Goal: Transaction & Acquisition: Obtain resource

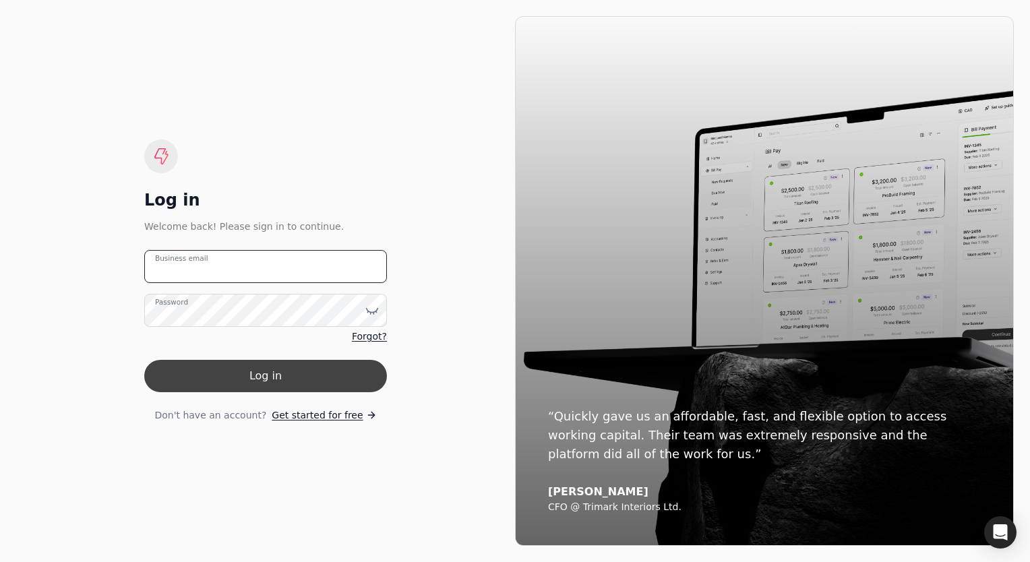
type email "[EMAIL_ADDRESS][DOMAIN_NAME]"
click at [274, 386] on button "Log in" at bounding box center [265, 376] width 243 height 32
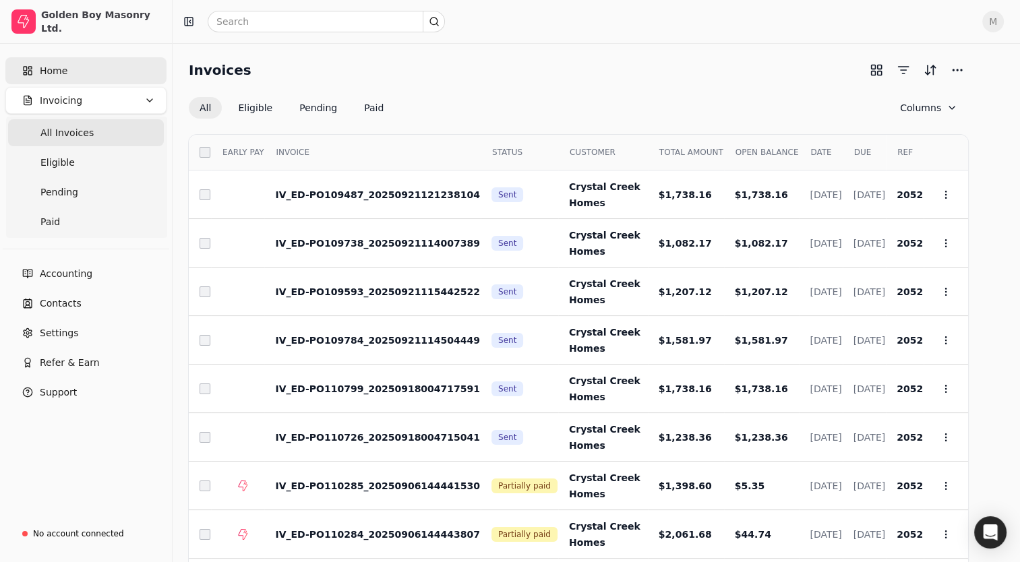
click at [54, 76] on span "Home" at bounding box center [54, 71] width 28 height 14
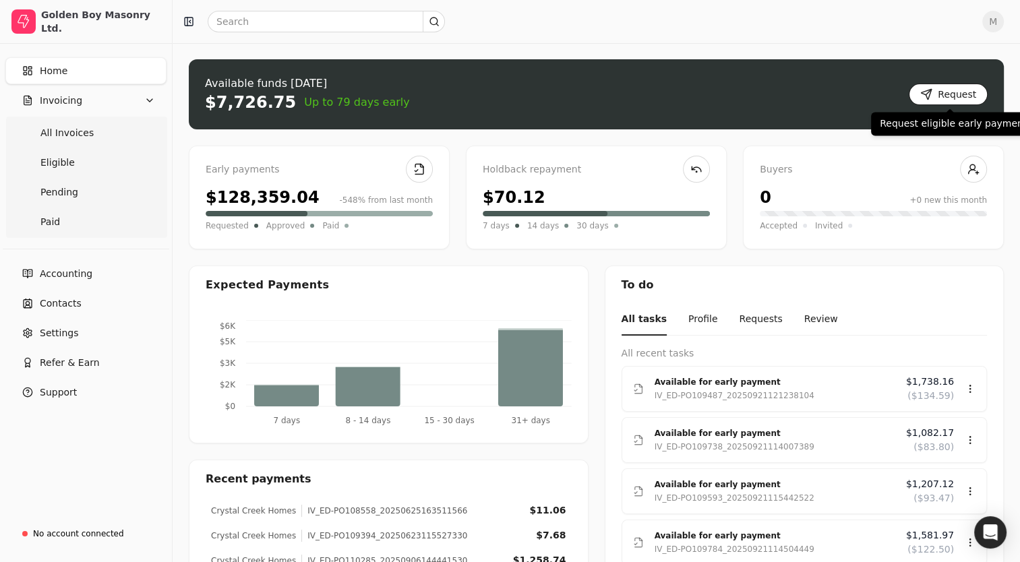
click at [942, 96] on button "Request" at bounding box center [948, 95] width 79 height 22
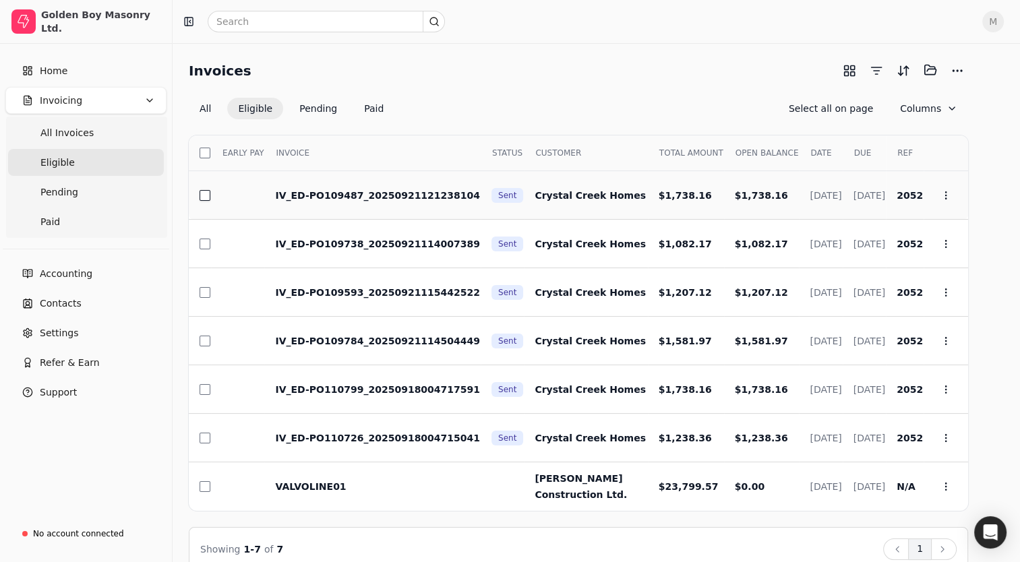
click at [205, 195] on button "button" at bounding box center [205, 195] width 11 height 11
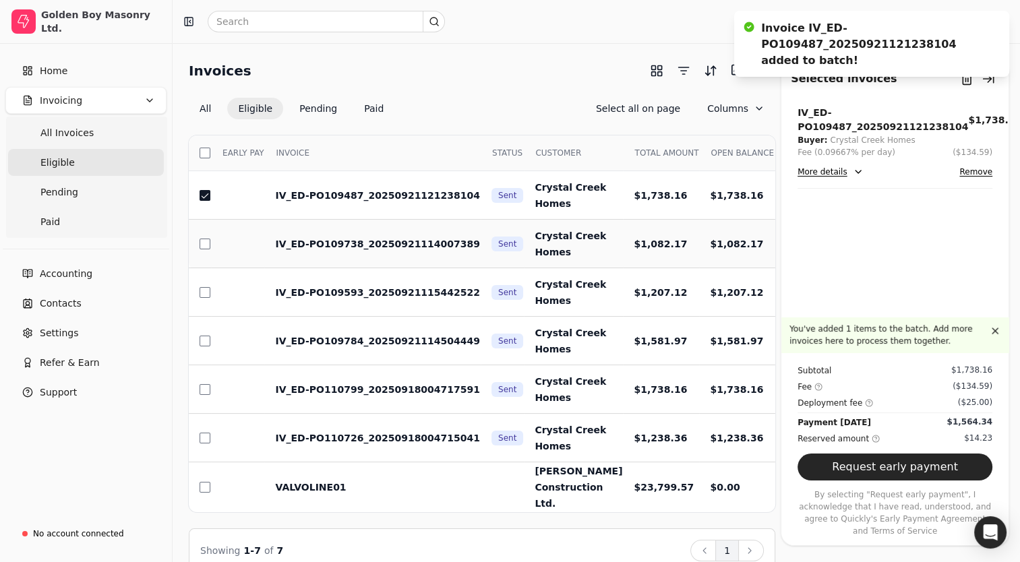
click at [203, 251] on td at bounding box center [200, 244] width 22 height 49
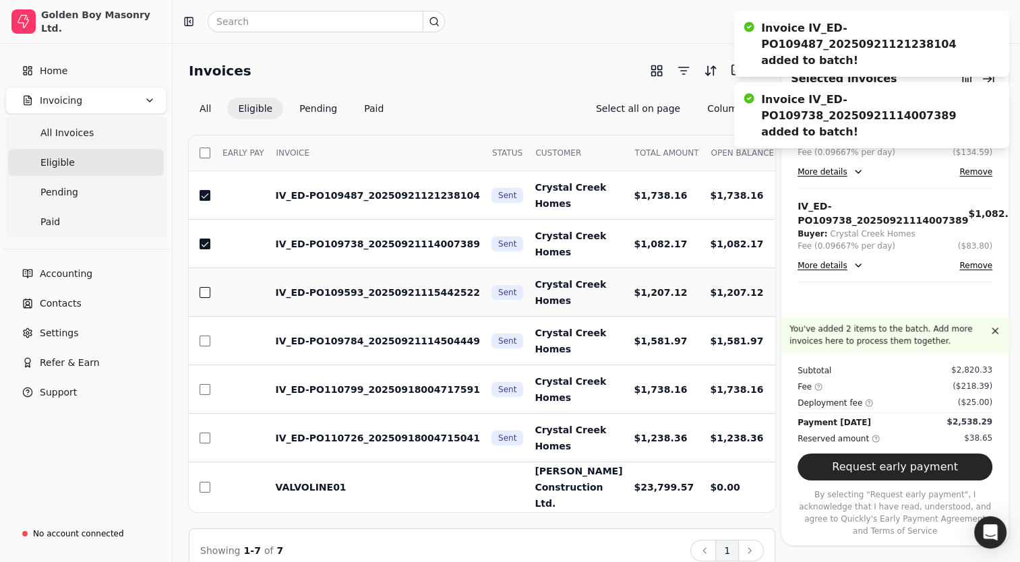
click at [200, 297] on button "button" at bounding box center [205, 292] width 11 height 11
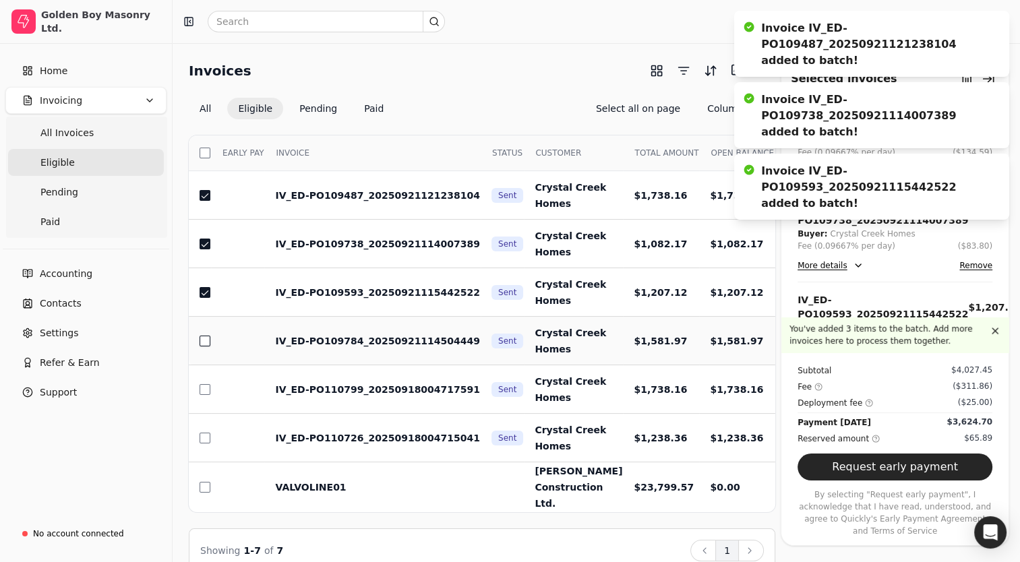
click at [203, 344] on button "button" at bounding box center [205, 341] width 11 height 11
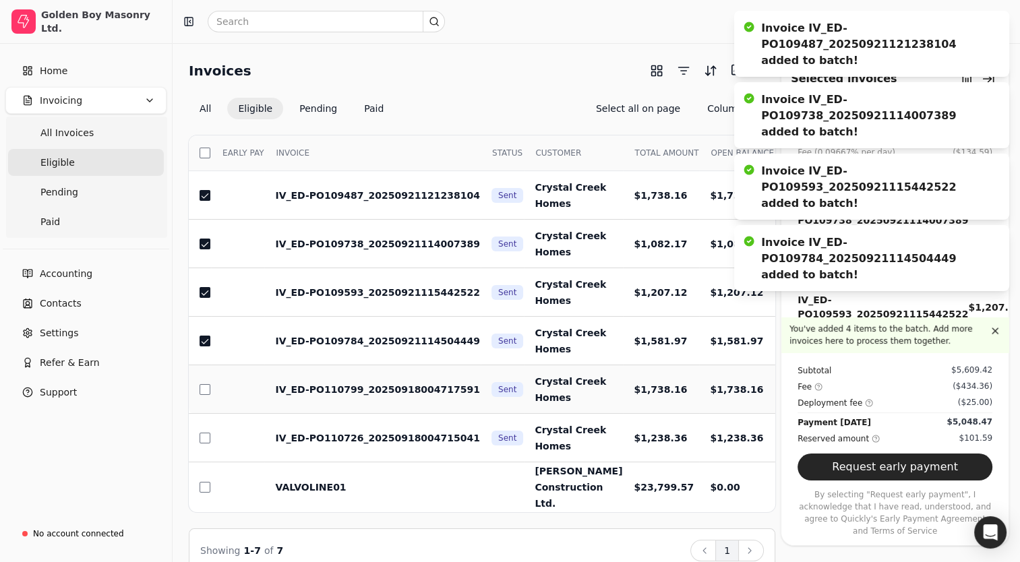
drag, startPoint x: 208, startPoint y: 398, endPoint x: 208, endPoint y: 411, distance: 12.8
click at [207, 395] on button "button" at bounding box center [205, 389] width 11 height 11
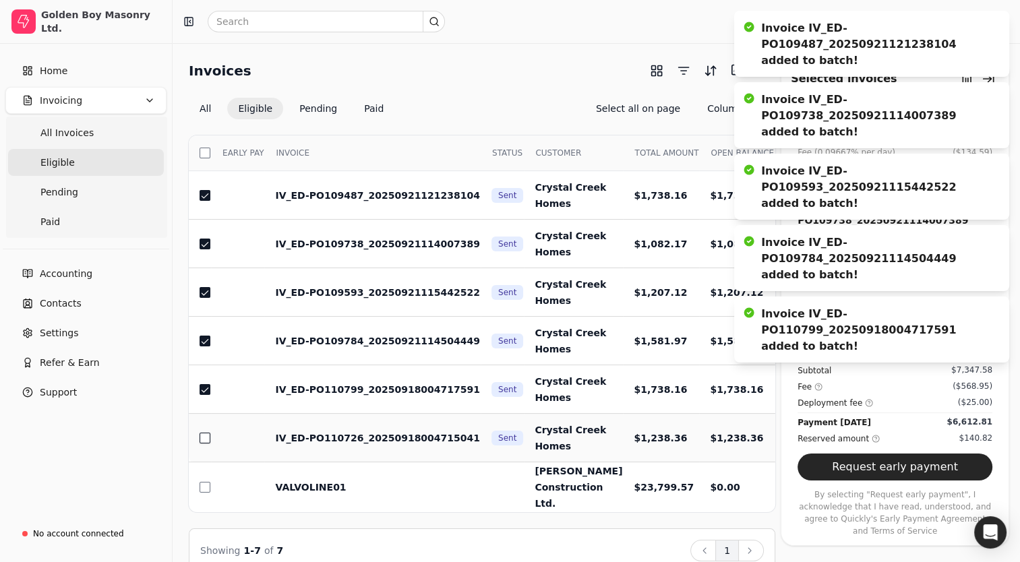
click at [204, 444] on button "button" at bounding box center [205, 438] width 11 height 11
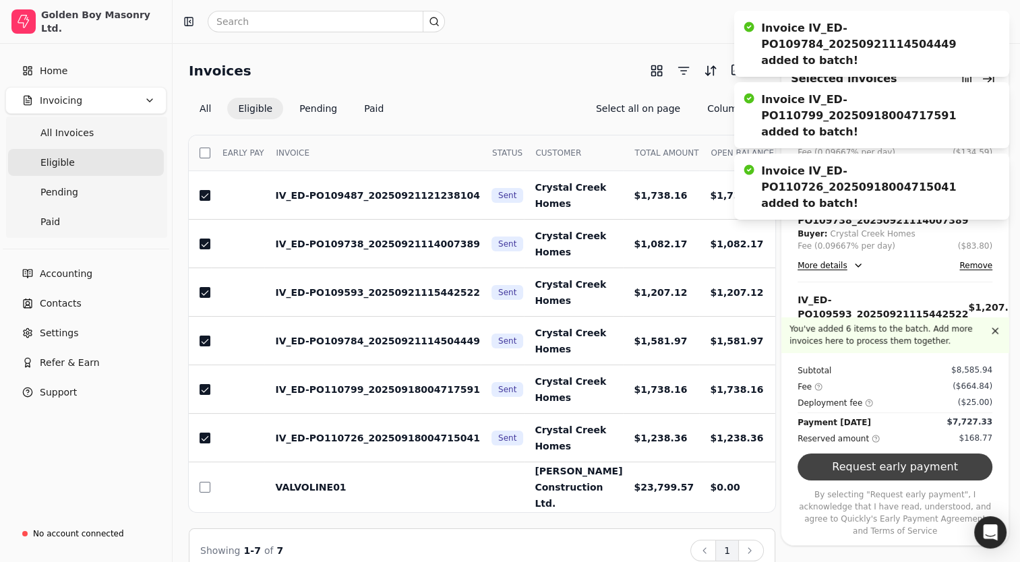
click at [876, 481] on button "Request early payment" at bounding box center [894, 467] width 195 height 27
